Goal: Navigation & Orientation: Find specific page/section

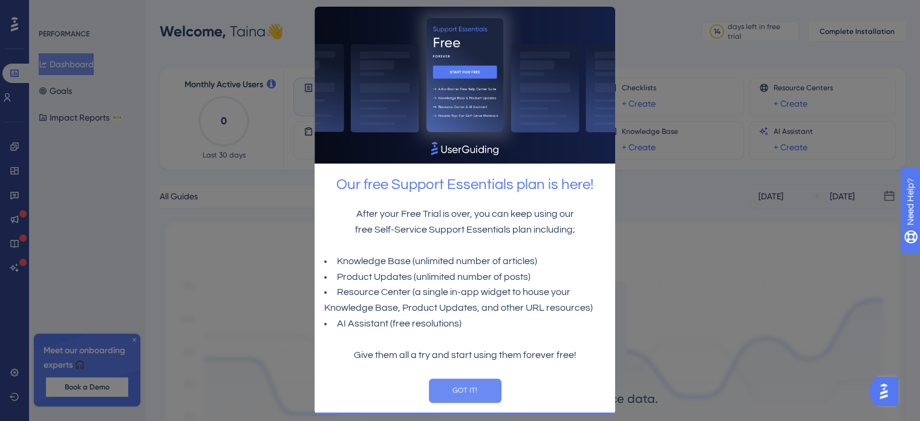
click at [473, 390] on button "GOT IT!" at bounding box center [464, 390] width 73 height 24
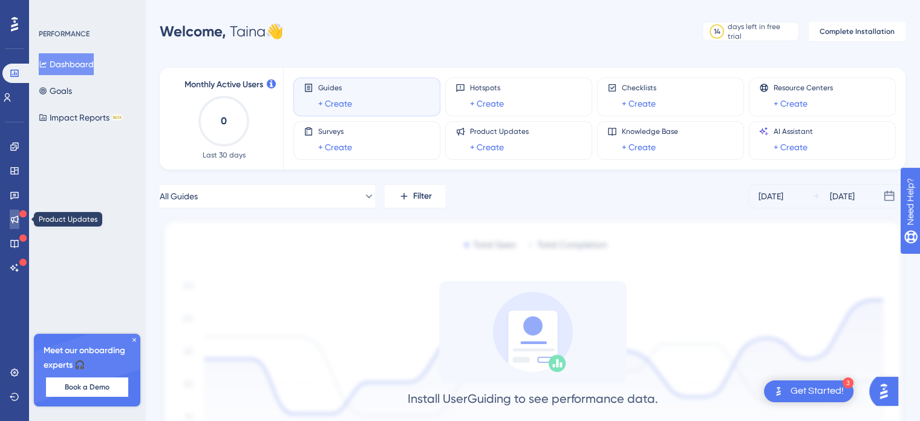
click at [12, 225] on link at bounding box center [15, 218] width 10 height 19
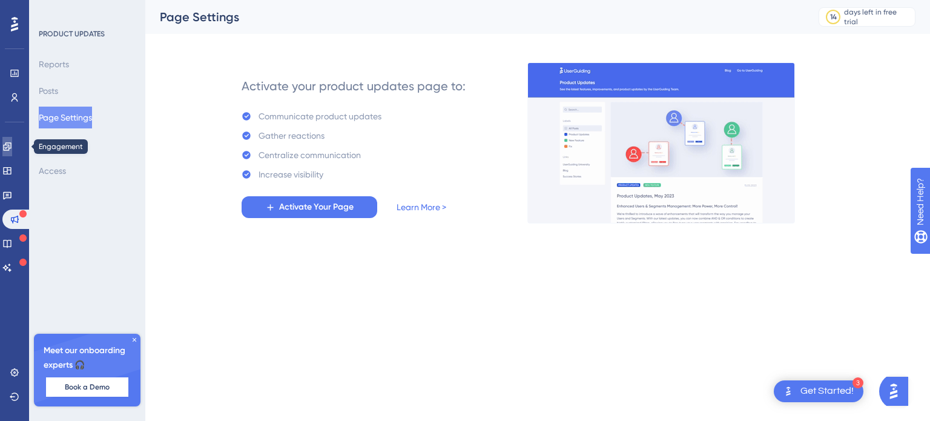
click at [12, 149] on icon at bounding box center [7, 147] width 10 height 10
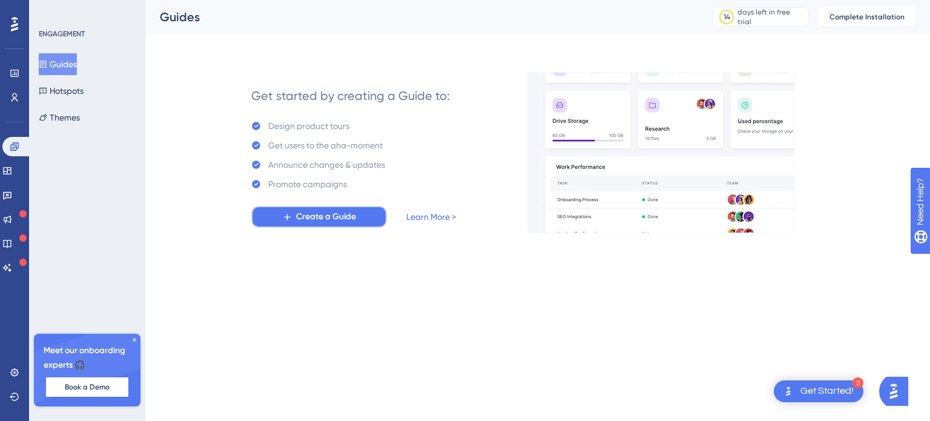
click at [317, 217] on span "Create a Guide" at bounding box center [326, 216] width 60 height 15
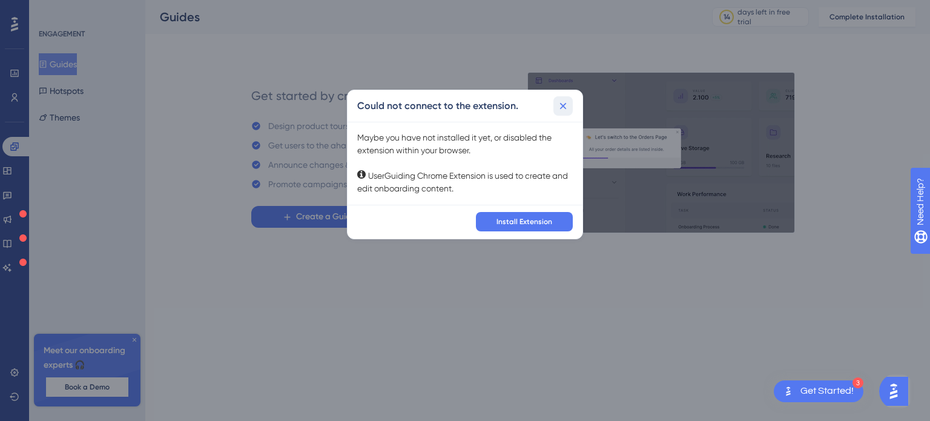
click at [562, 108] on icon at bounding box center [563, 106] width 12 height 12
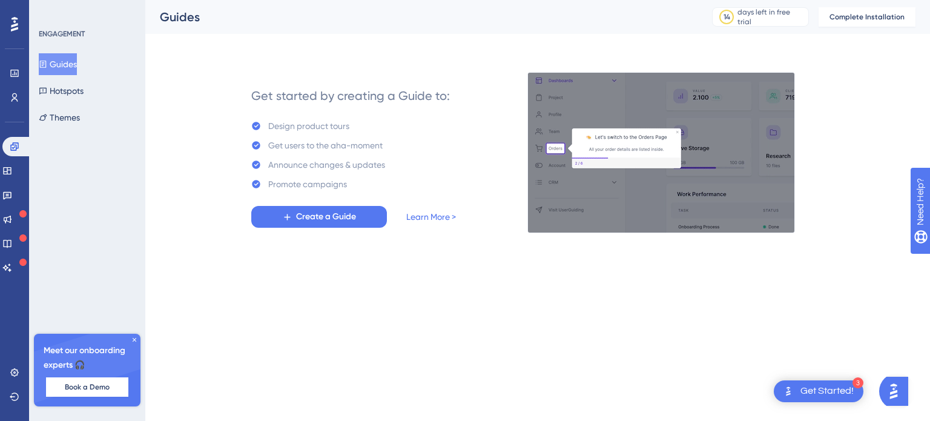
click at [134, 339] on icon at bounding box center [135, 340] width 4 height 4
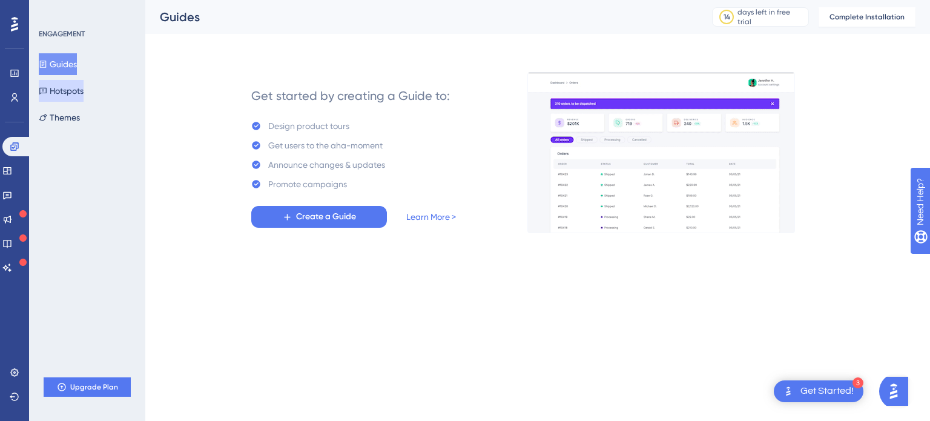
click at [76, 93] on button "Hotspots" at bounding box center [61, 91] width 45 height 22
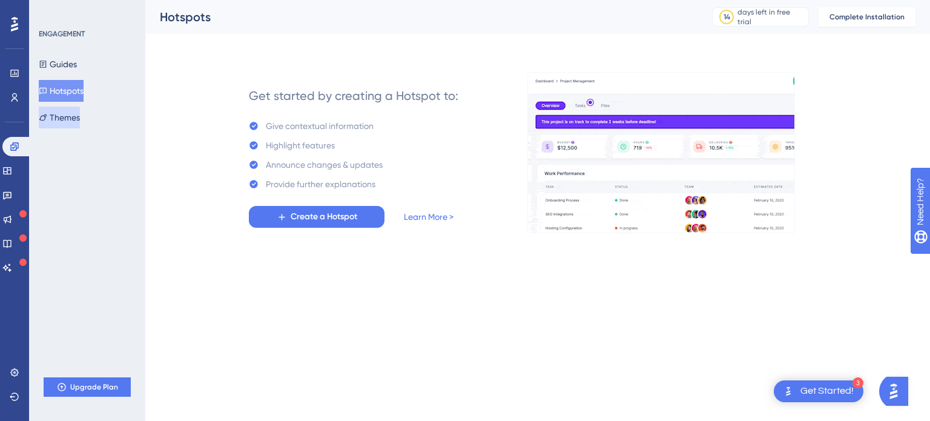
click at [75, 114] on button "Themes" at bounding box center [59, 118] width 41 height 22
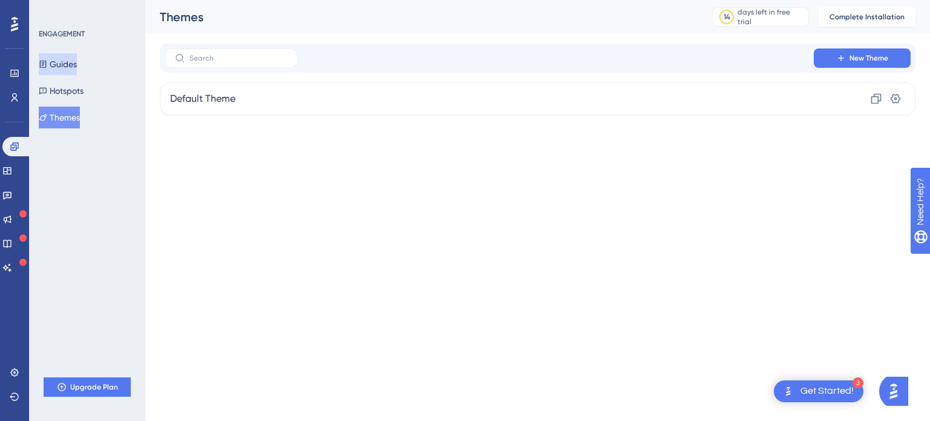
click at [68, 57] on button "Guides" at bounding box center [58, 64] width 38 height 22
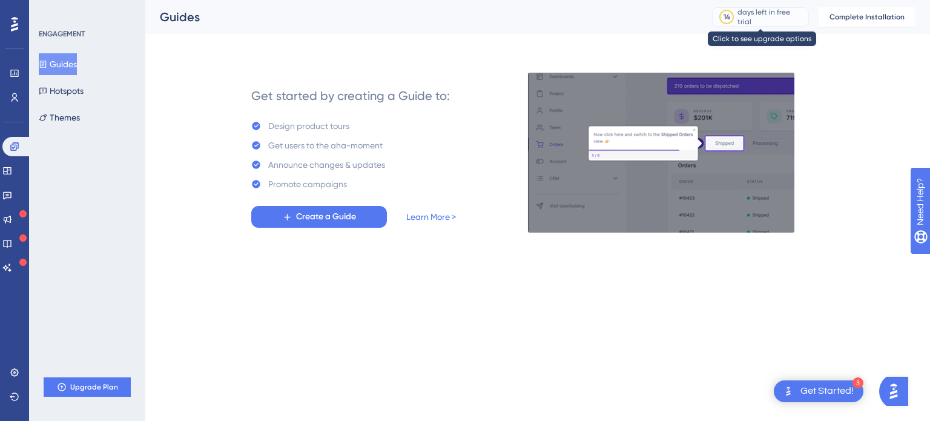
click at [787, 15] on div "days left in free trial" at bounding box center [770, 16] width 67 height 19
